Goal: Task Accomplishment & Management: Manage account settings

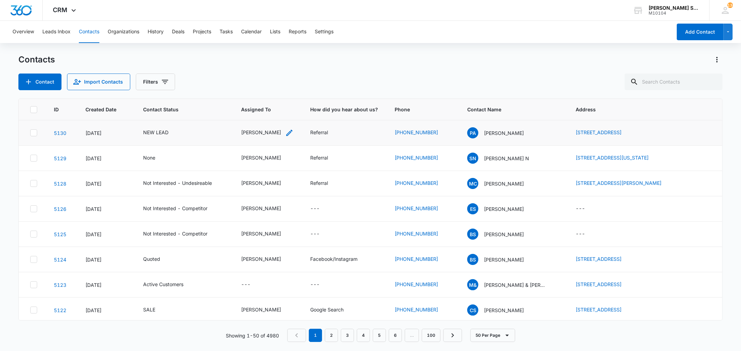
click at [258, 134] on div "[PERSON_NAME]" at bounding box center [261, 132] width 40 height 7
click at [276, 88] on icon "Remove Kenneth Florman" at bounding box center [274, 88] width 4 height 4
type input "br"
click at [254, 115] on div "[PERSON_NAME]" at bounding box center [244, 112] width 36 height 13
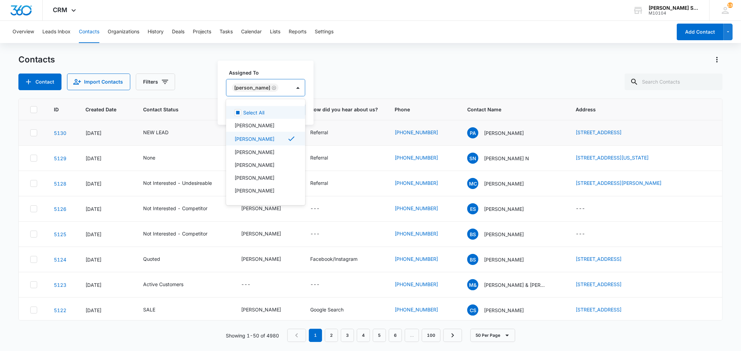
click at [309, 108] on div "Assigned To option [PERSON_NAME], selected. 12 results available. Use Up and Do…" at bounding box center [266, 93] width 96 height 64
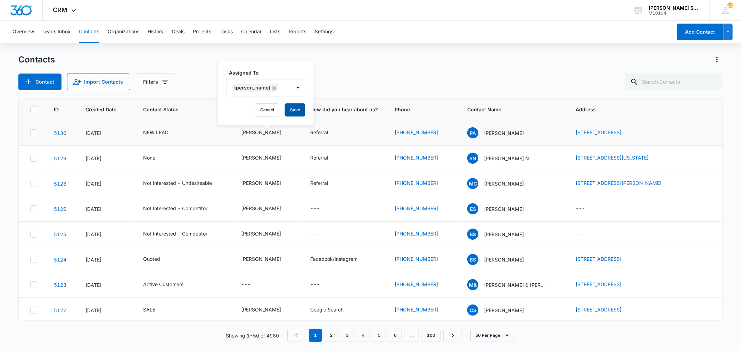
click at [296, 108] on button "Save" at bounding box center [295, 109] width 20 height 13
click at [161, 131] on div "NEW LEAD" at bounding box center [155, 132] width 25 height 7
click at [162, 85] on icon "Remove NEW LEAD" at bounding box center [163, 87] width 5 height 5
click at [183, 108] on button "Save" at bounding box center [183, 109] width 20 height 13
